Goal: Task Accomplishment & Management: Manage account settings

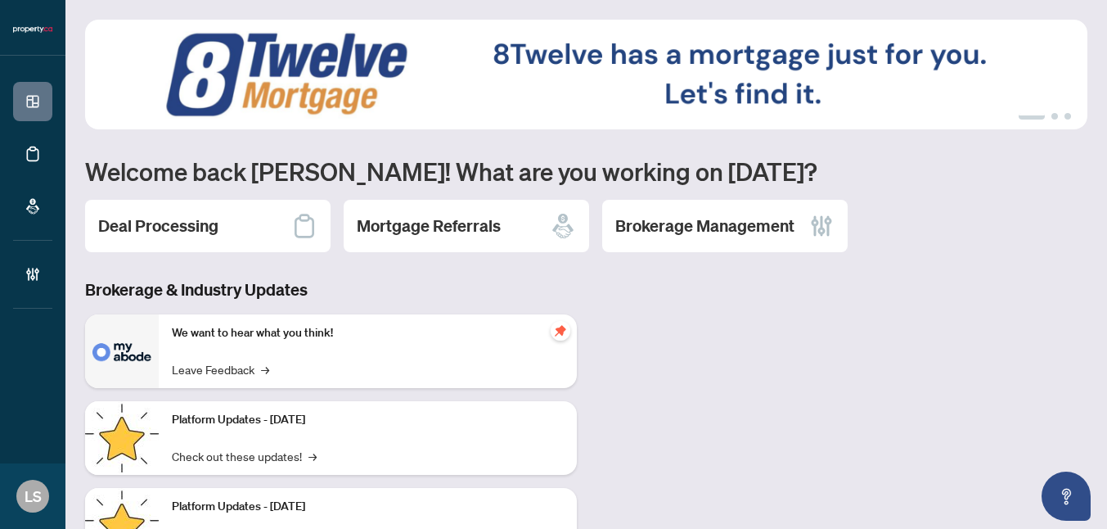
scroll to position [1, 0]
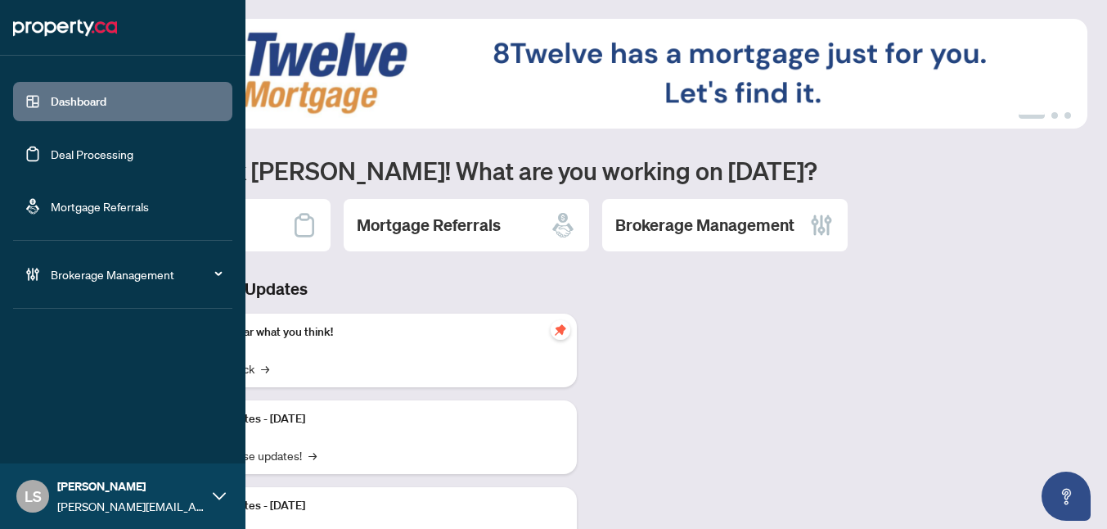
click at [51, 158] on link "Deal Processing" at bounding box center [92, 153] width 83 height 15
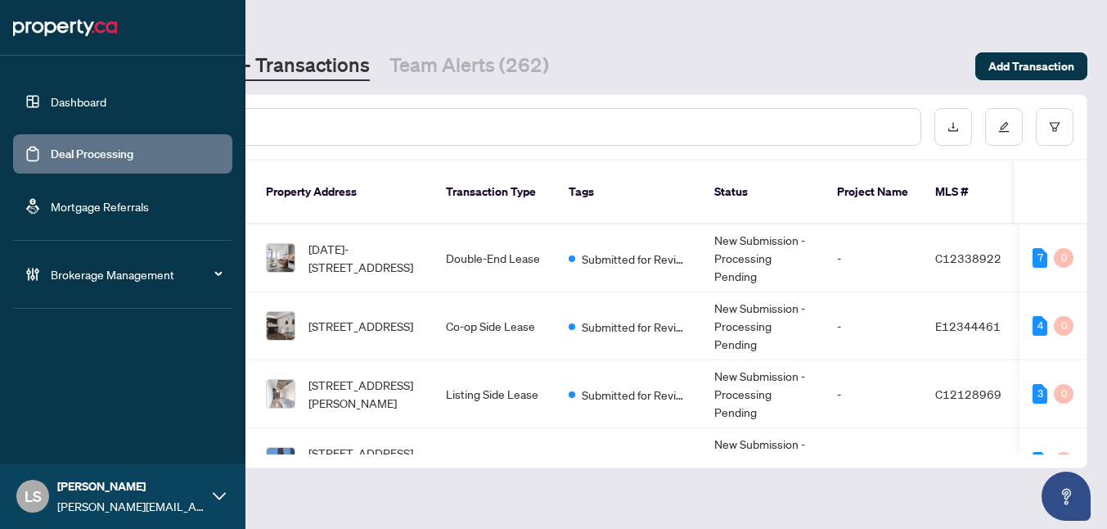
click at [51, 106] on link "Dashboard" at bounding box center [79, 101] width 56 height 15
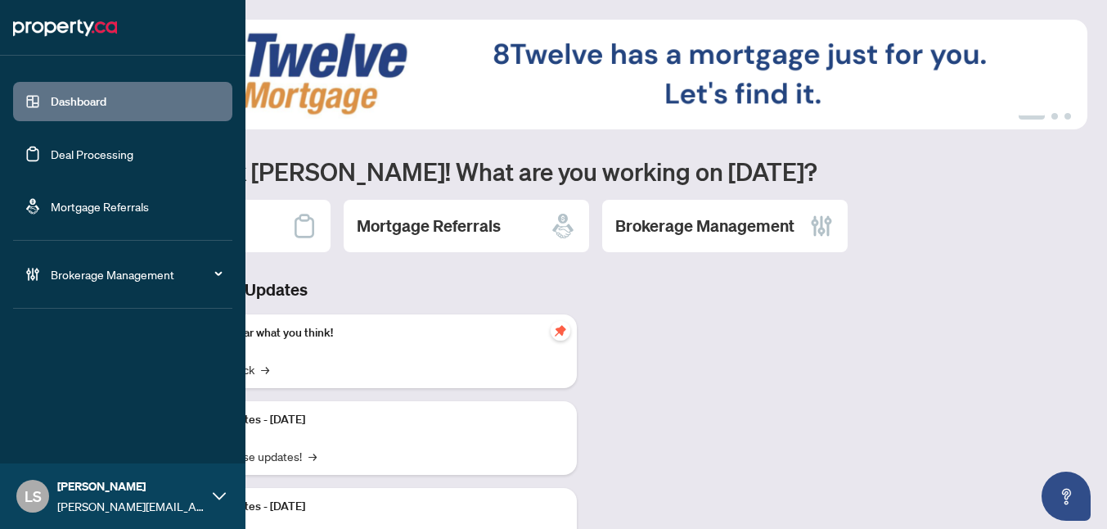
click at [73, 156] on link "Deal Processing" at bounding box center [92, 153] width 83 height 15
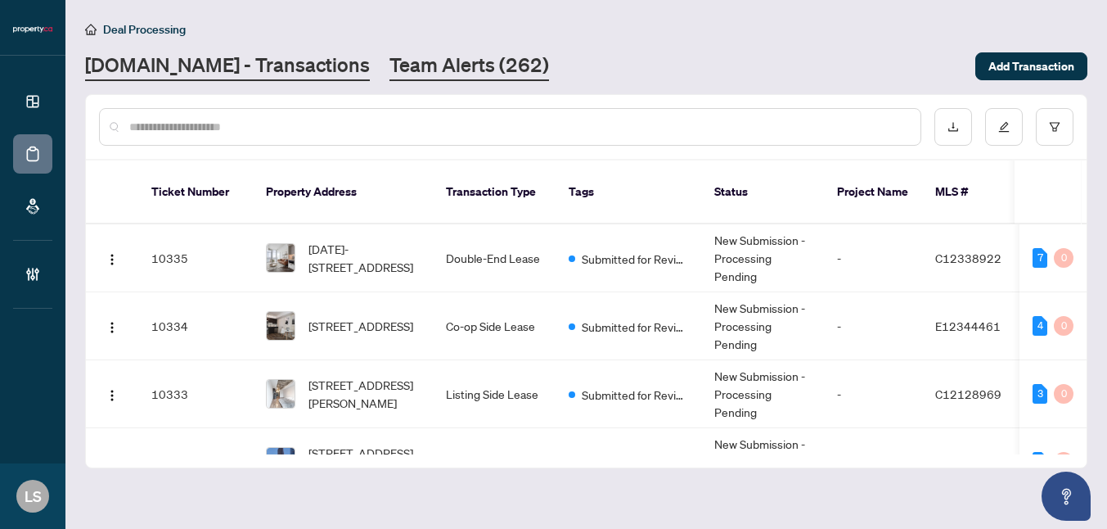
click at [390, 75] on link "Team Alerts (262)" at bounding box center [470, 66] width 160 height 29
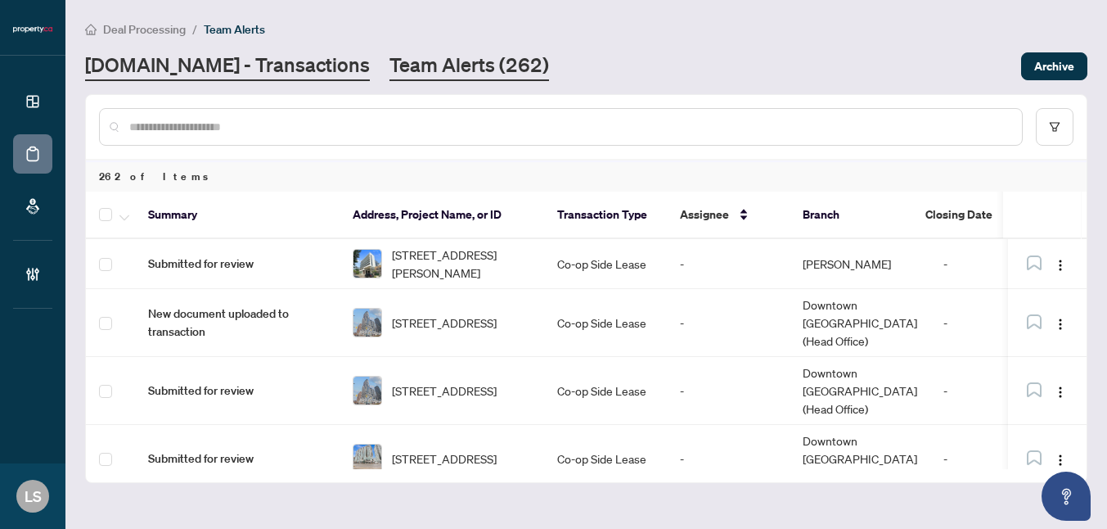
click at [132, 58] on link "[DOMAIN_NAME] - Transactions" at bounding box center [227, 66] width 285 height 29
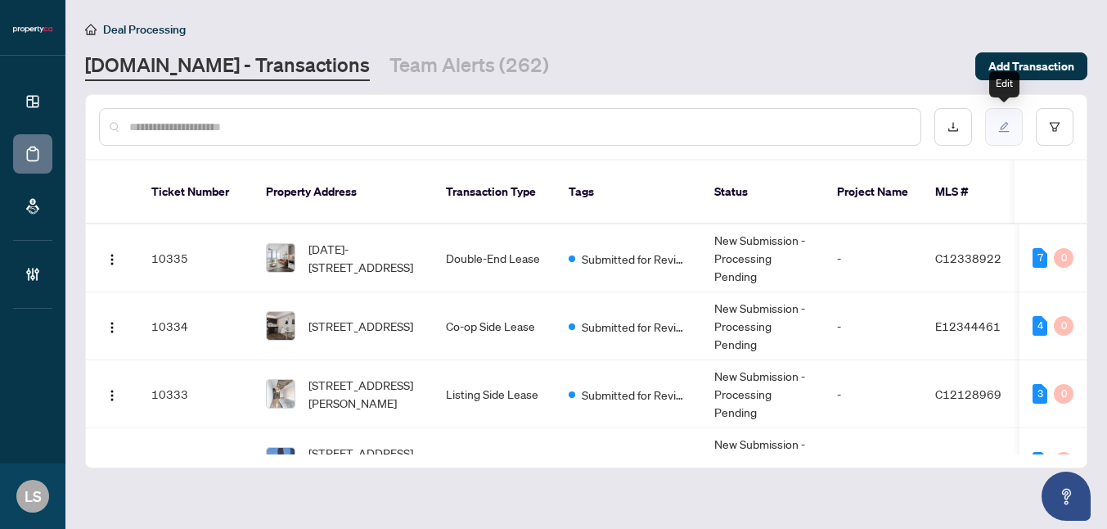
click at [1000, 140] on button "button" at bounding box center [1004, 127] width 38 height 38
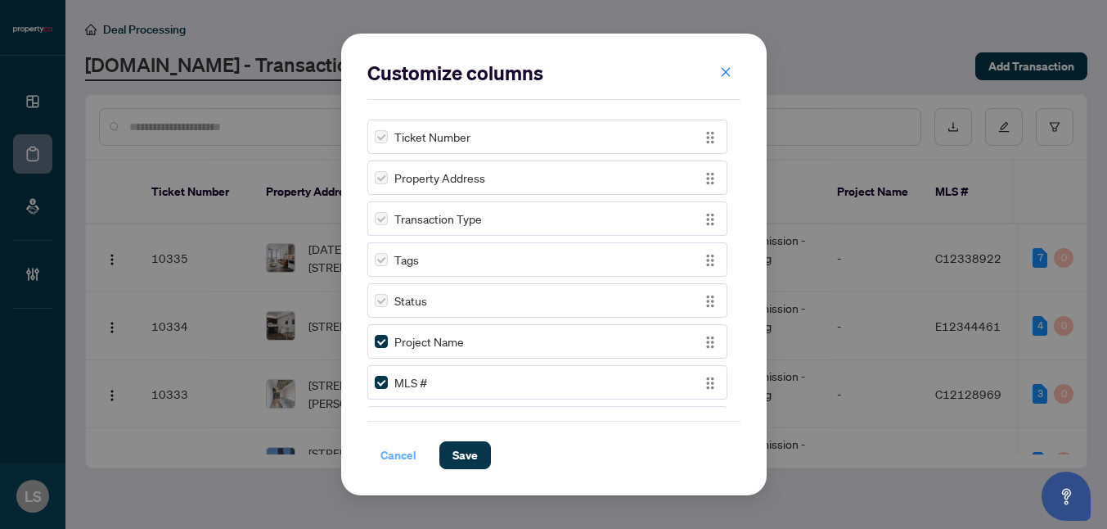
click at [398, 450] on span "Cancel" at bounding box center [399, 455] width 36 height 26
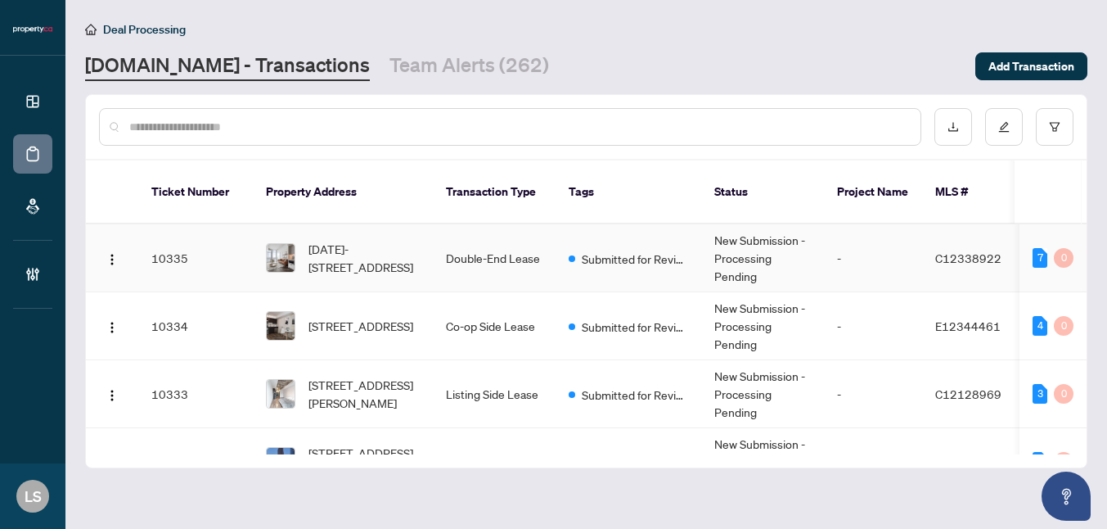
click at [162, 232] on td "10335" at bounding box center [195, 258] width 115 height 68
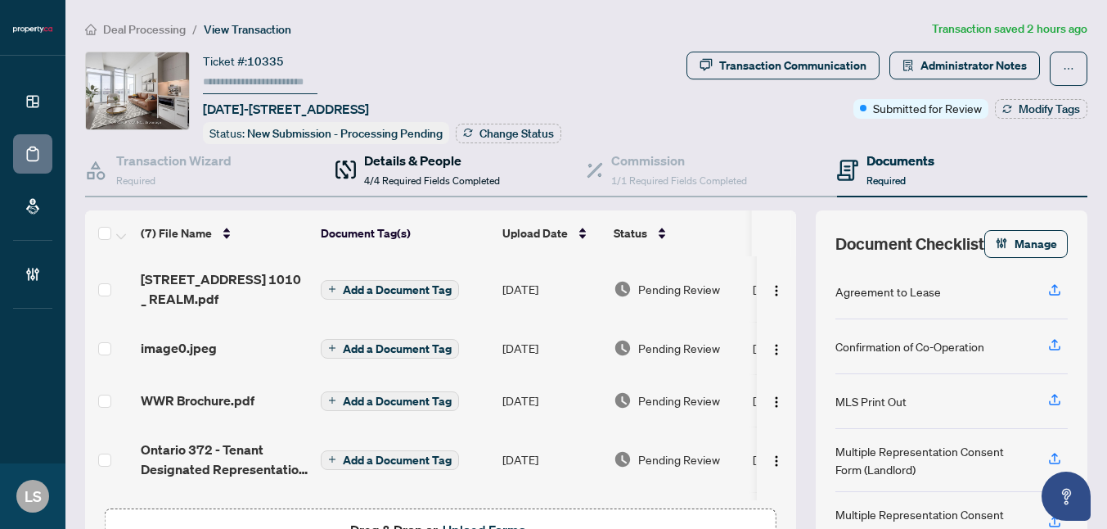
click at [385, 178] on span "4/4 Required Fields Completed" at bounding box center [432, 180] width 136 height 12
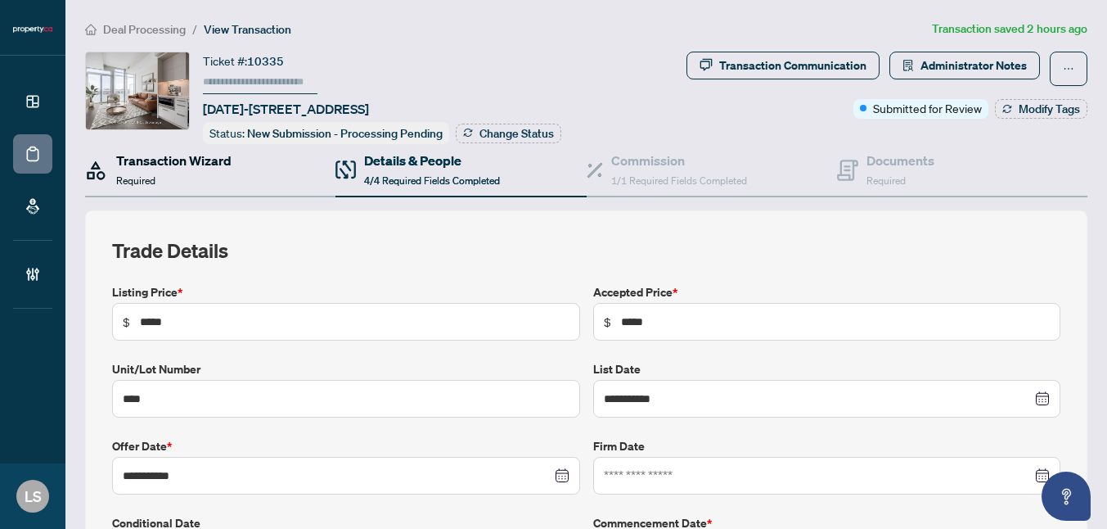
click at [174, 158] on h4 "Transaction Wizard" at bounding box center [173, 161] width 115 height 20
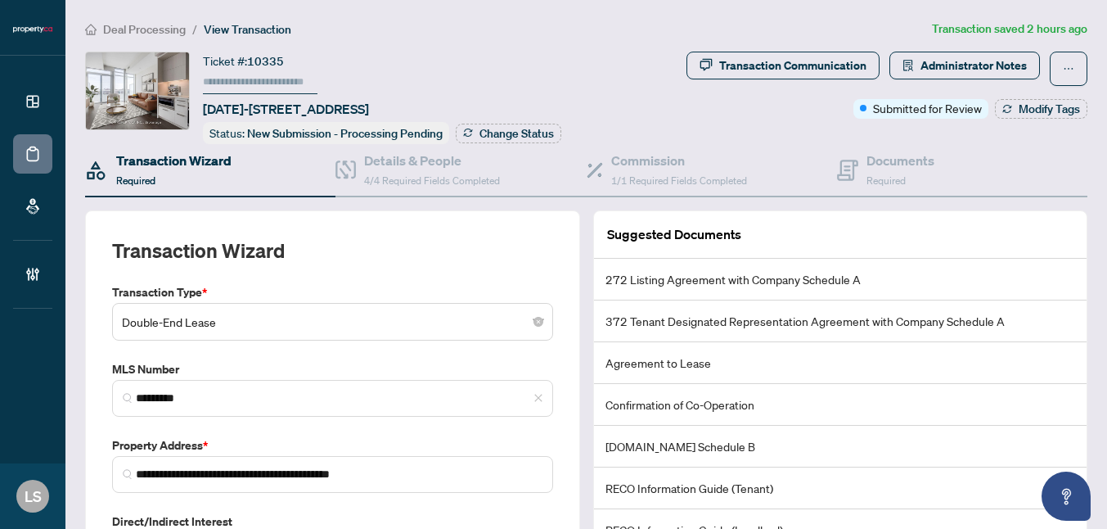
click at [160, 28] on span "Deal Processing" at bounding box center [144, 29] width 83 height 15
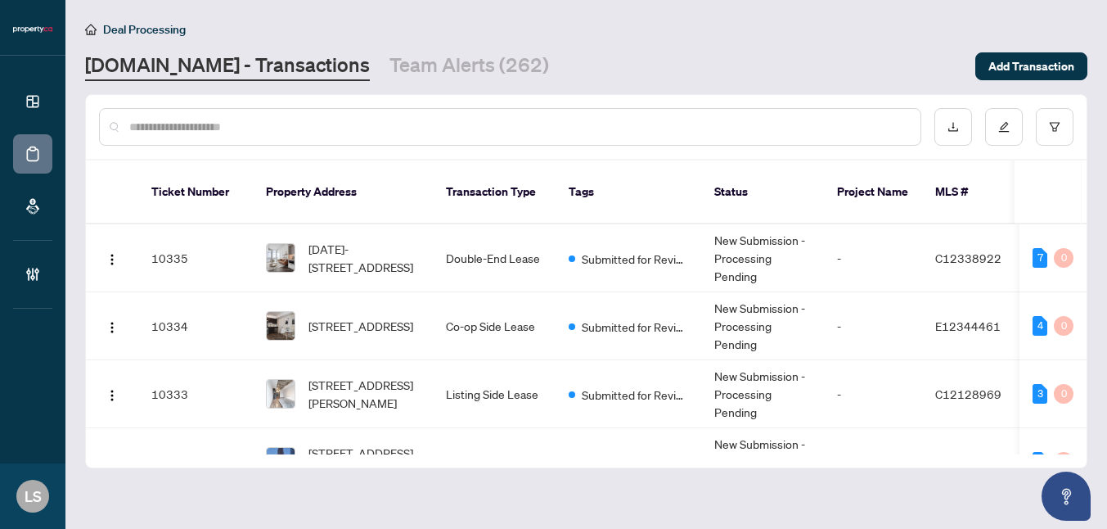
click at [243, 123] on input "text" at bounding box center [518, 127] width 778 height 18
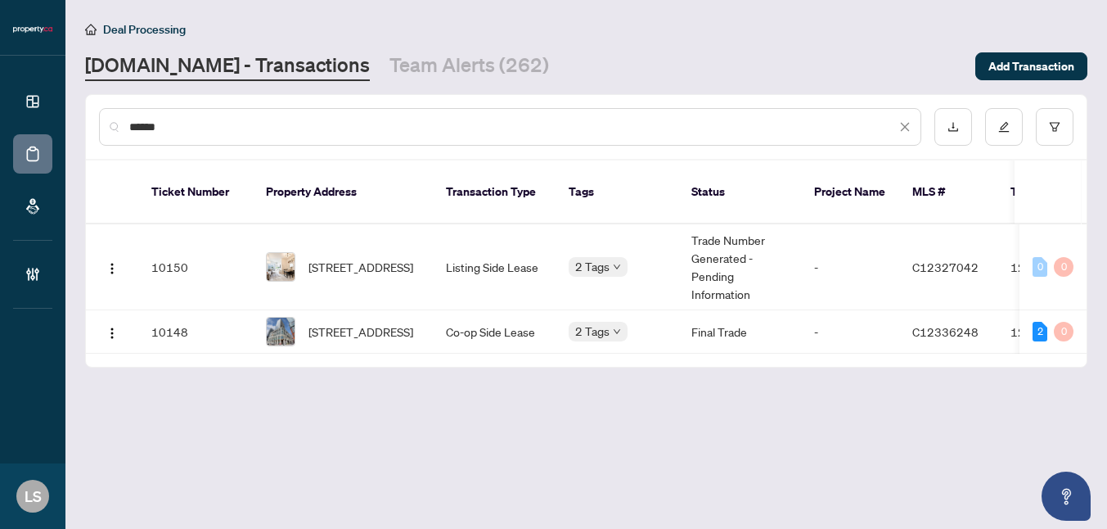
type input "******"
click at [903, 128] on icon "close" at bounding box center [904, 126] width 11 height 11
